Goal: Check status

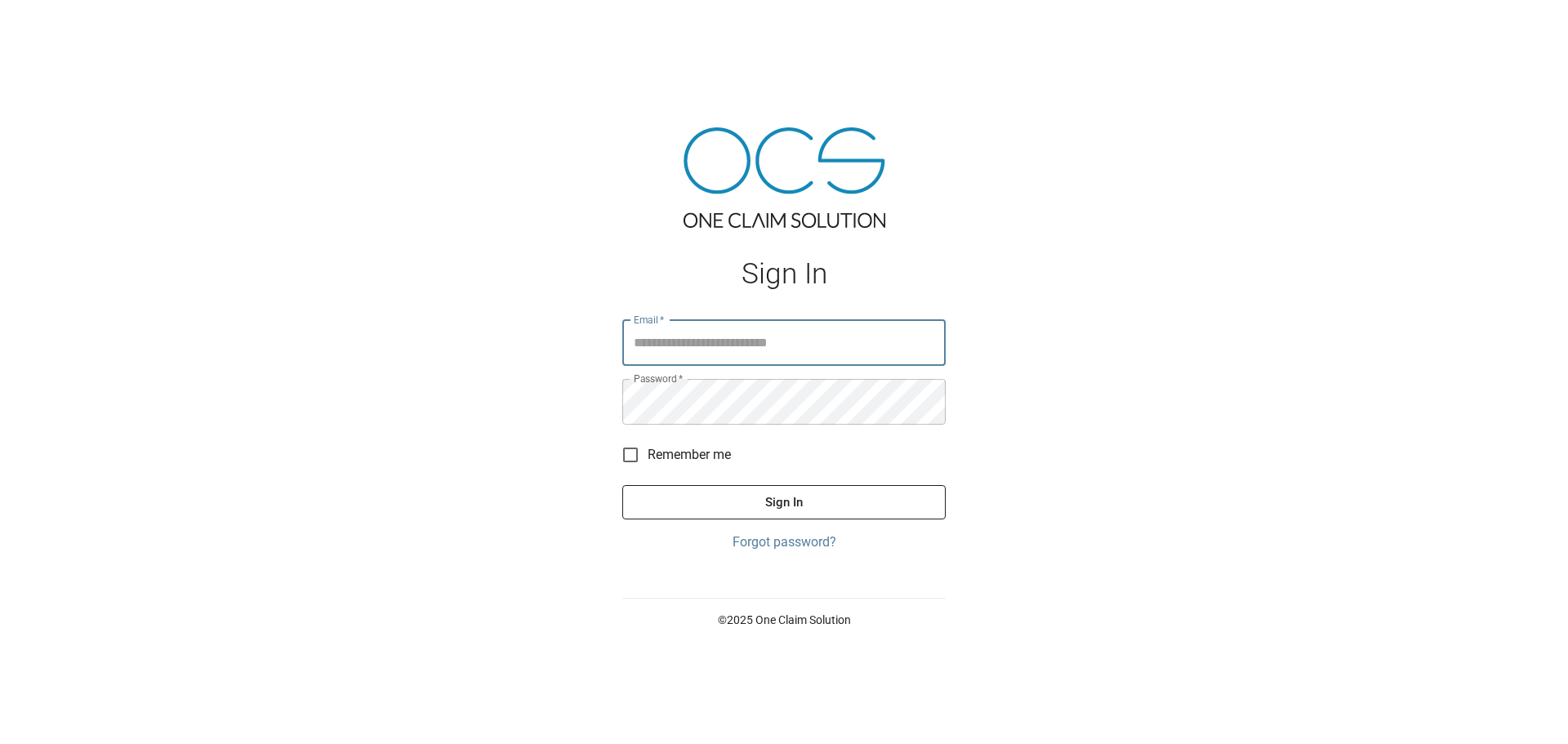
type input "**********"
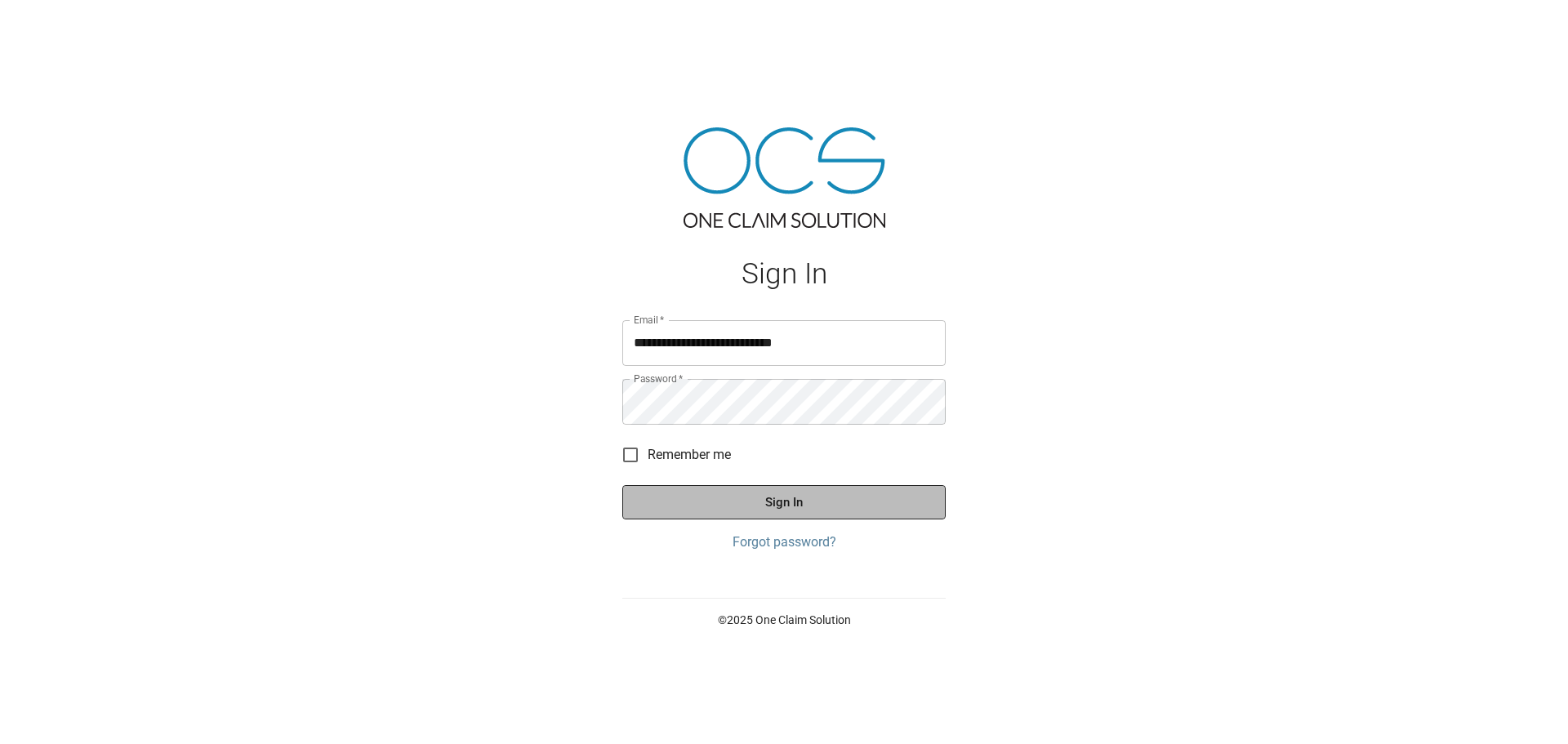
click at [854, 499] on button "Sign In" at bounding box center [784, 501] width 323 height 34
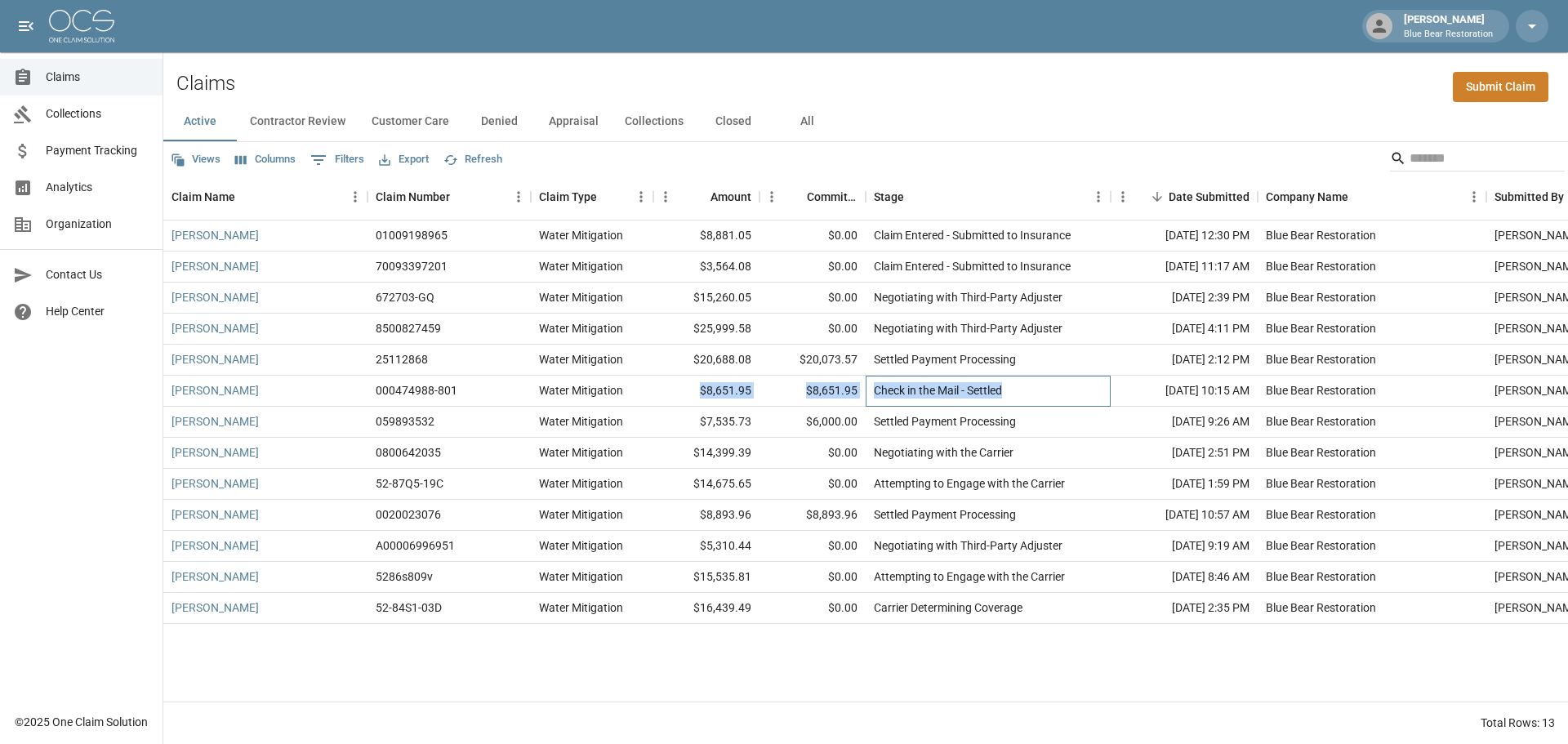
drag, startPoint x: 1020, startPoint y: 391, endPoint x: 685, endPoint y: 397, distance: 335.1
click at [685, 397] on div "[PERSON_NAME] 000474988-801 Water Mitigation $8,651.95 $8,651.95 Check in the M…" at bounding box center [926, 391] width 1527 height 31
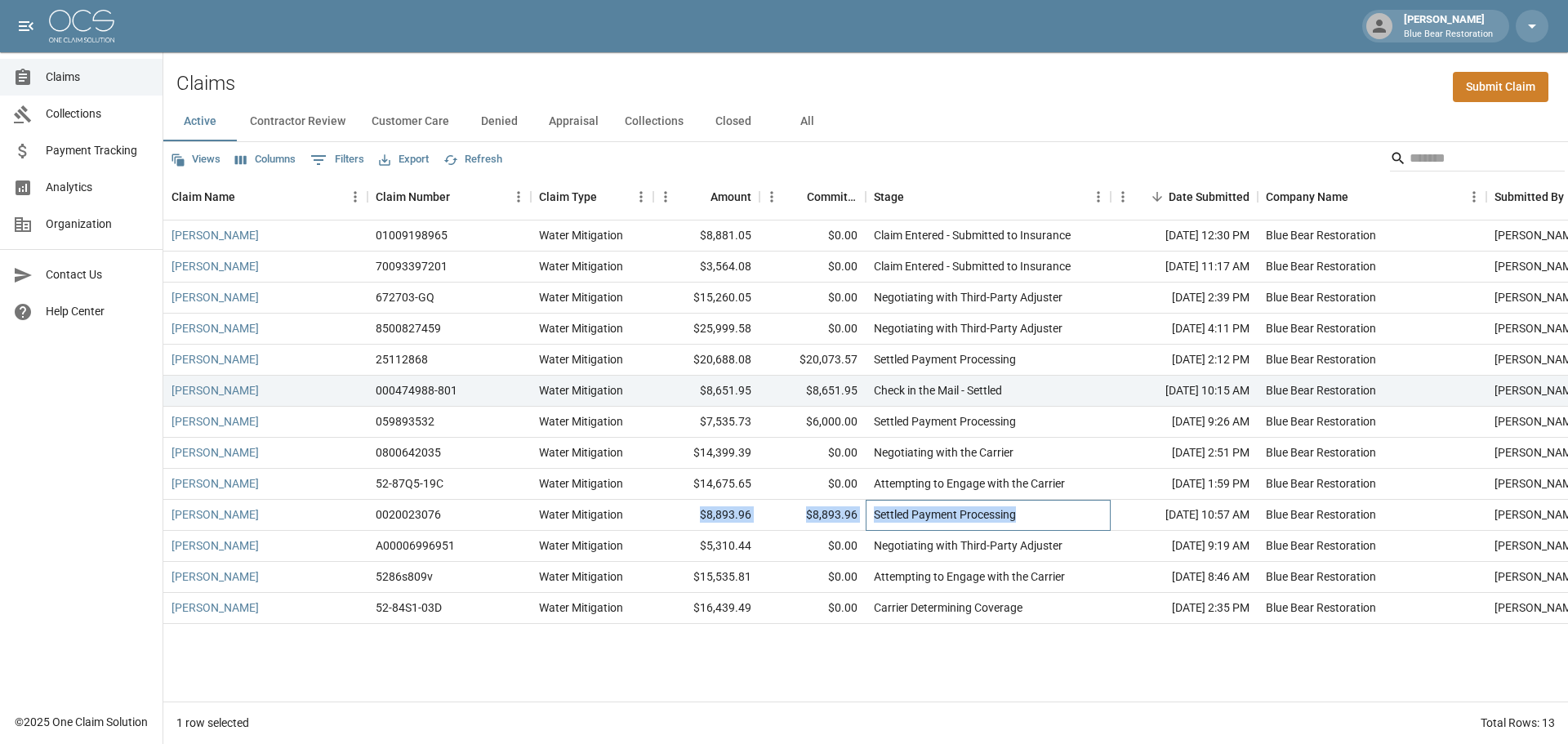
drag, startPoint x: 1028, startPoint y: 509, endPoint x: 671, endPoint y: 505, distance: 357.0
click at [671, 505] on div "[PERSON_NAME] 0020023076 Water Mitigation $8,893.96 $8,893.96 Settled Payment P…" at bounding box center [926, 514] width 1527 height 31
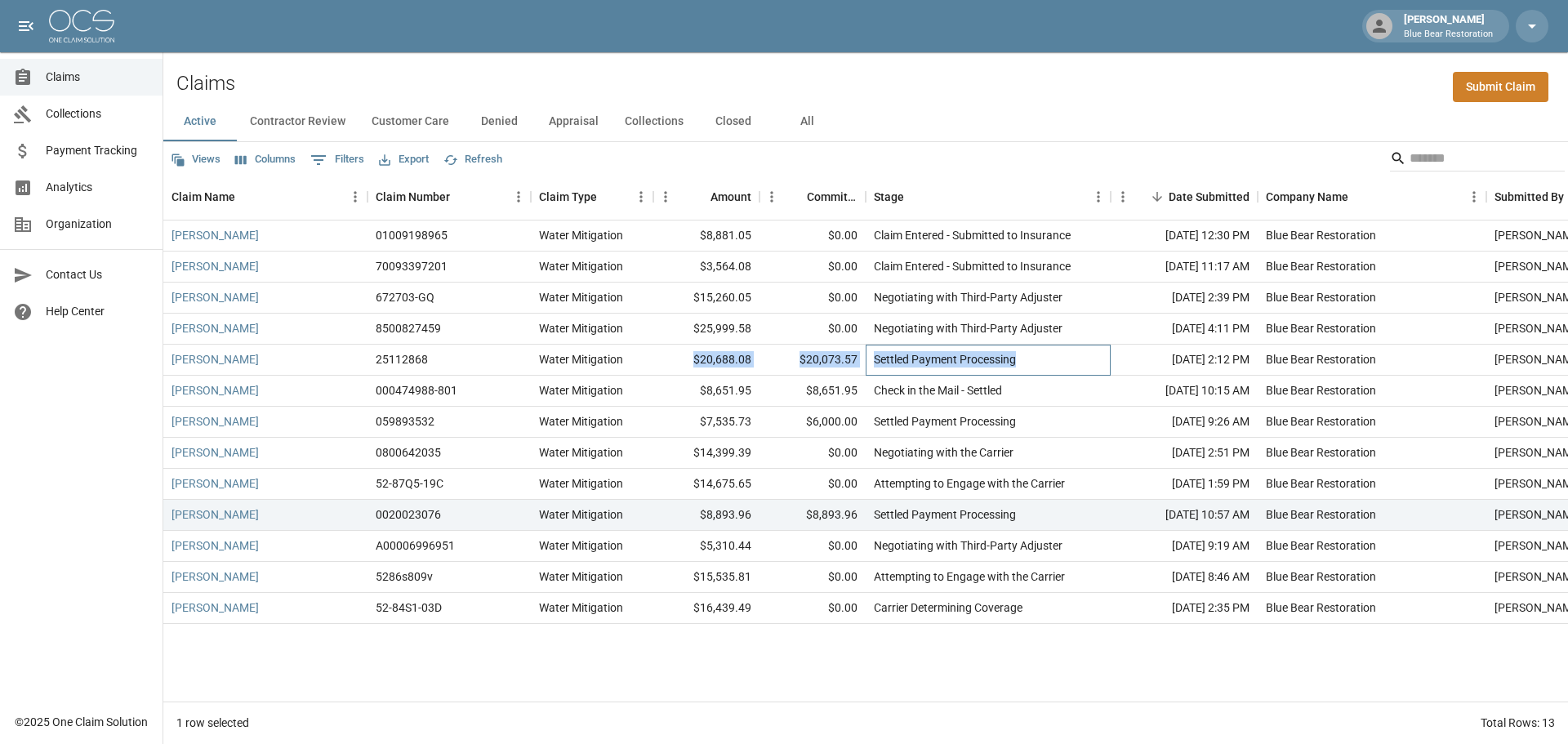
drag, startPoint x: 1032, startPoint y: 358, endPoint x: 644, endPoint y: 352, distance: 388.0
click at [644, 352] on div "[PERSON_NAME] 25112868 Water Mitigation $20,688.08 $20,073.57 Settled Payment P…" at bounding box center [926, 359] width 1527 height 31
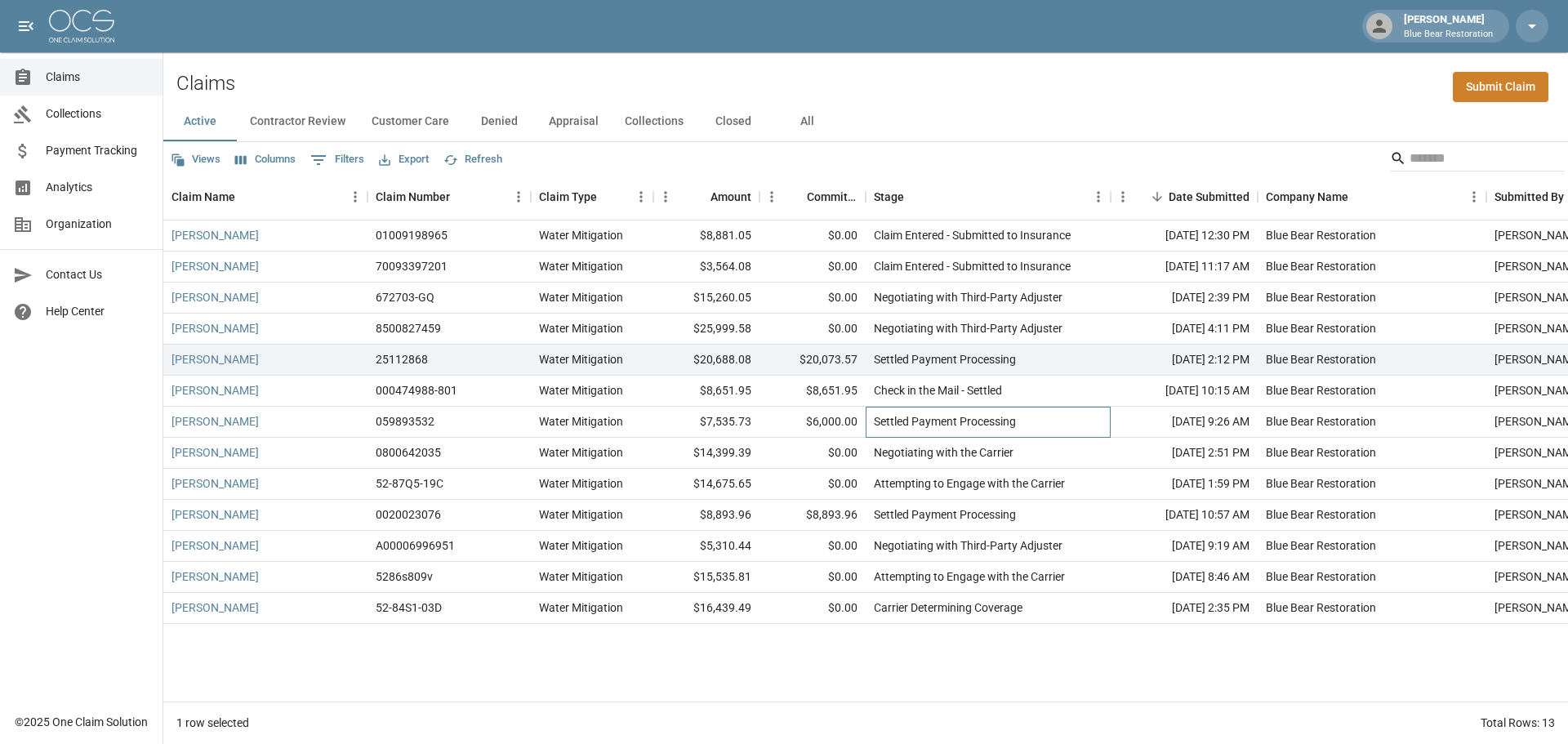
click at [1046, 415] on div "Settled Payment Processing" at bounding box center [987, 422] width 245 height 31
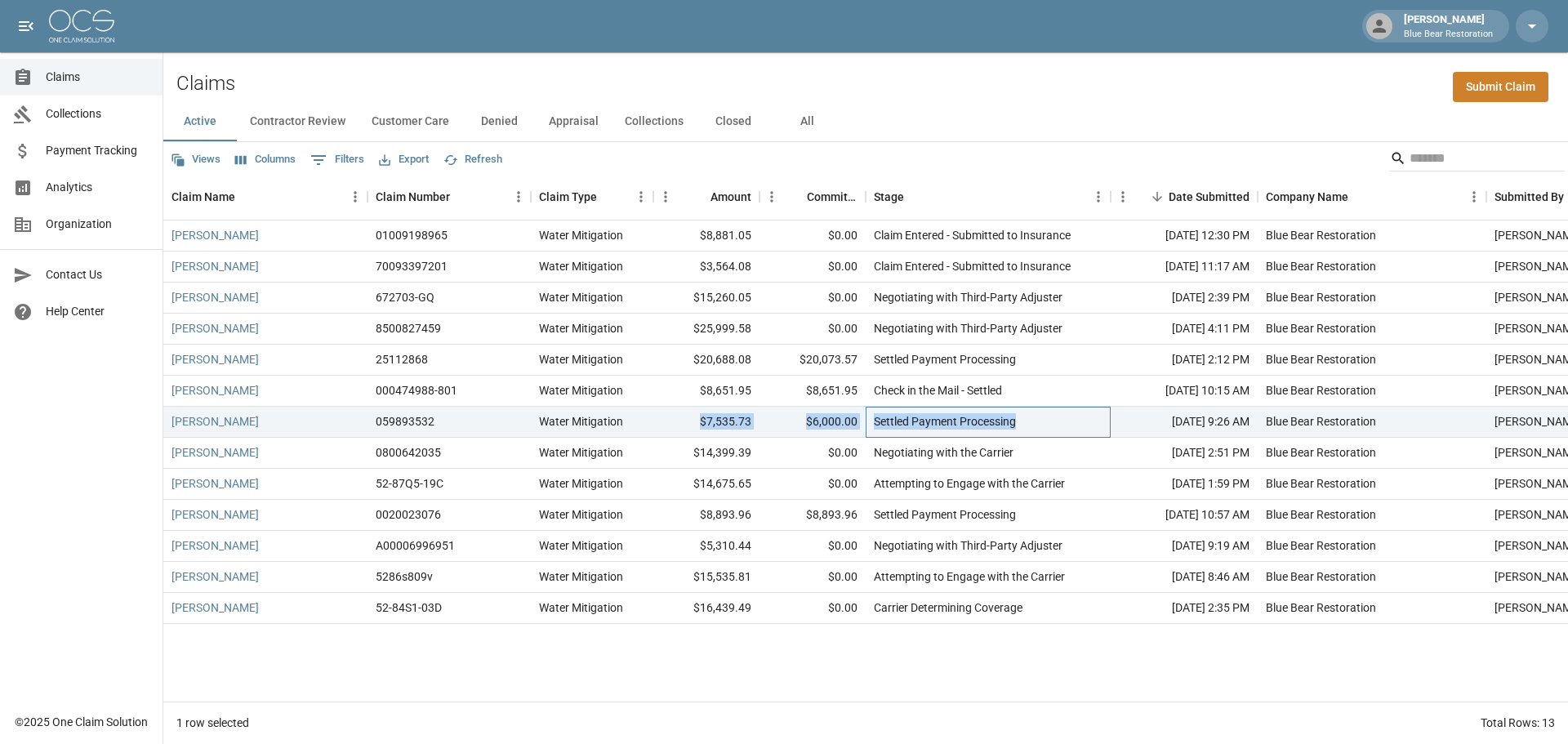
drag, startPoint x: 1044, startPoint y: 415, endPoint x: 690, endPoint y: 421, distance: 354.1
click at [690, 421] on div "[PERSON_NAME] 059893532 Water Mitigation $7,535.73 $6,000.00 Settled Payment Pr…" at bounding box center [926, 422] width 1527 height 31
